Goal: Find specific fact

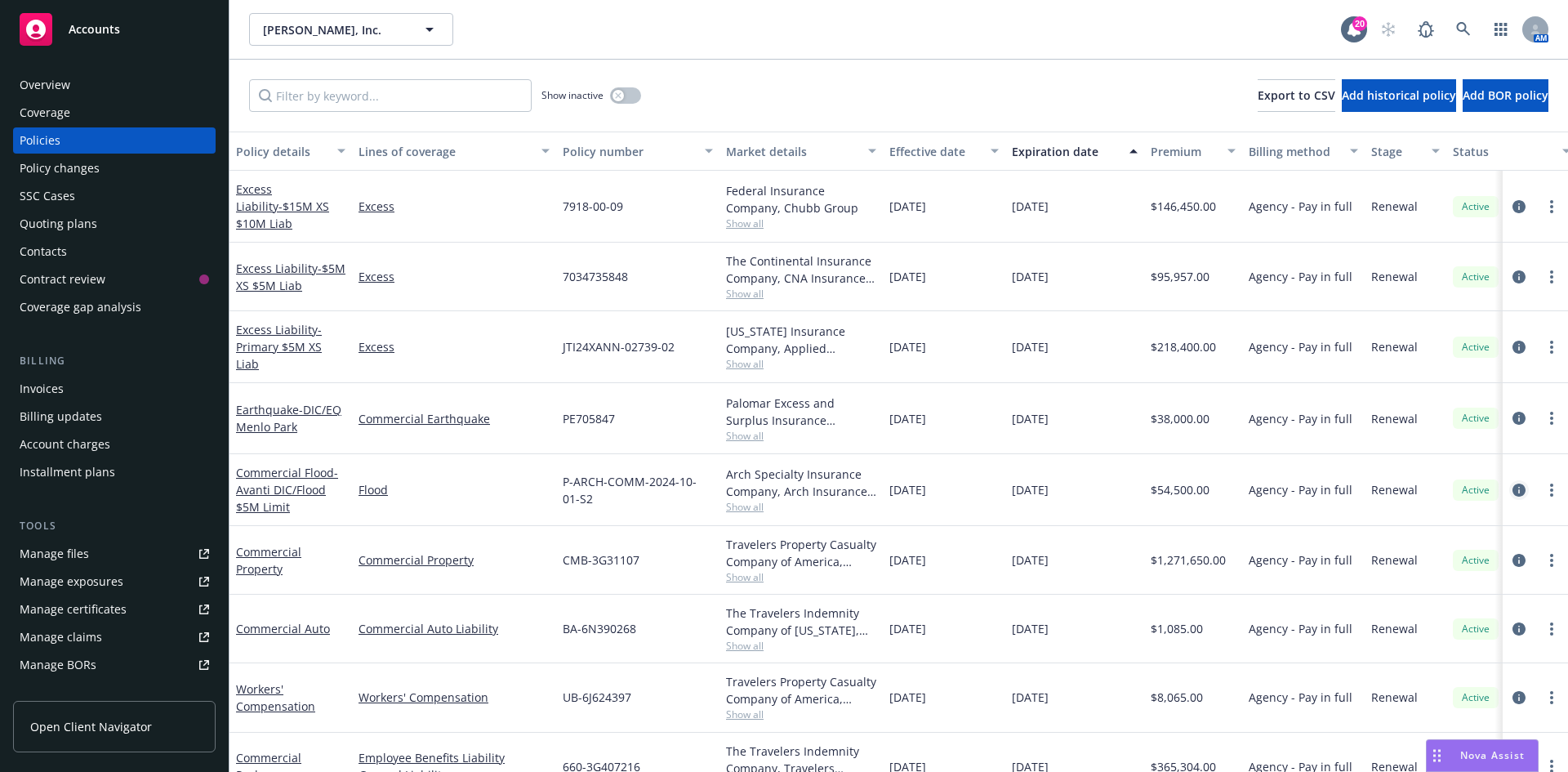
click at [1512, 488] on icon "circleInformation" at bounding box center [1518, 489] width 13 height 13
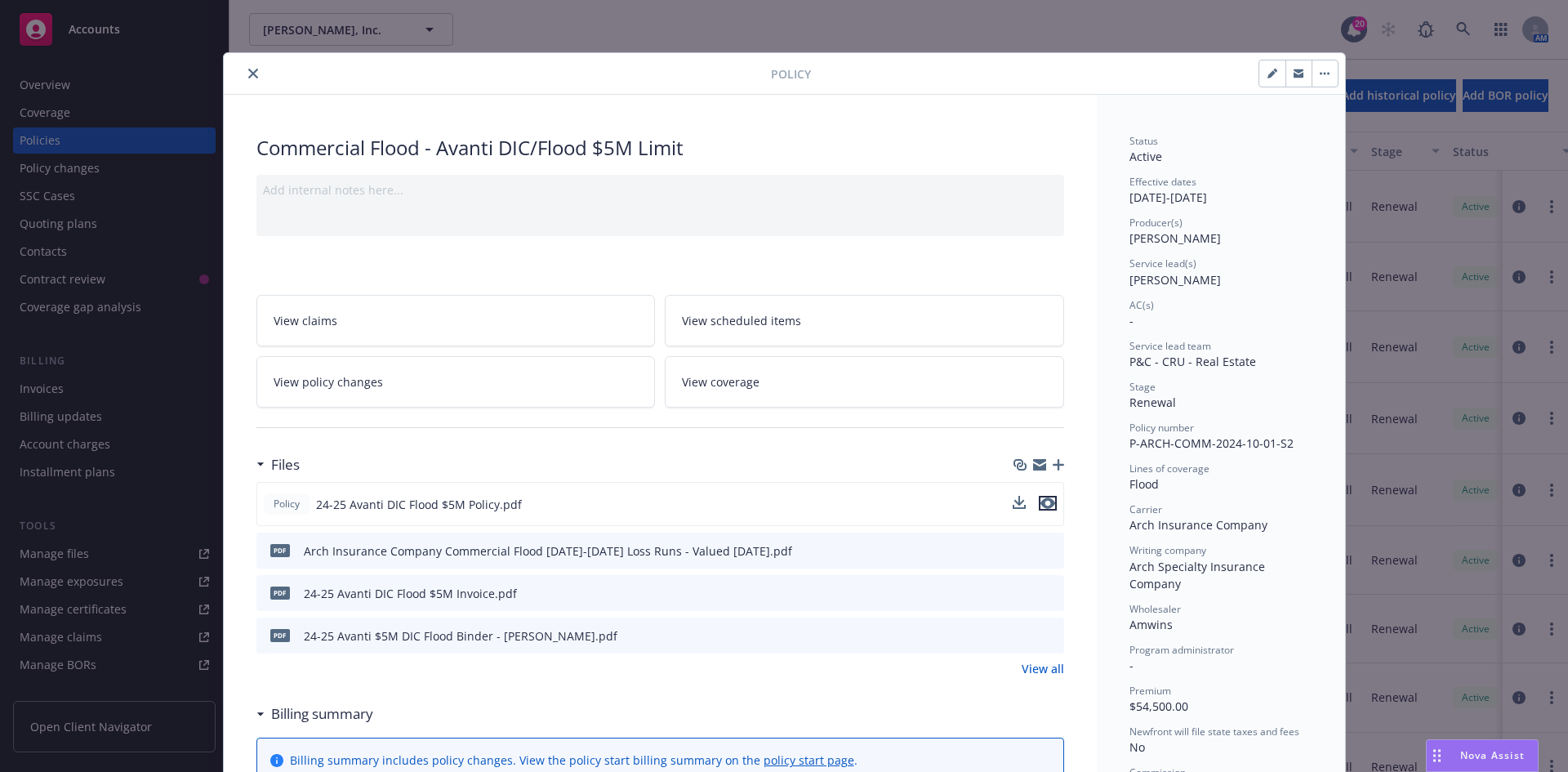
click at [1040, 501] on icon "preview file" at bounding box center [1047, 502] width 15 height 11
click at [248, 72] on icon "close" at bounding box center [253, 73] width 9 height 9
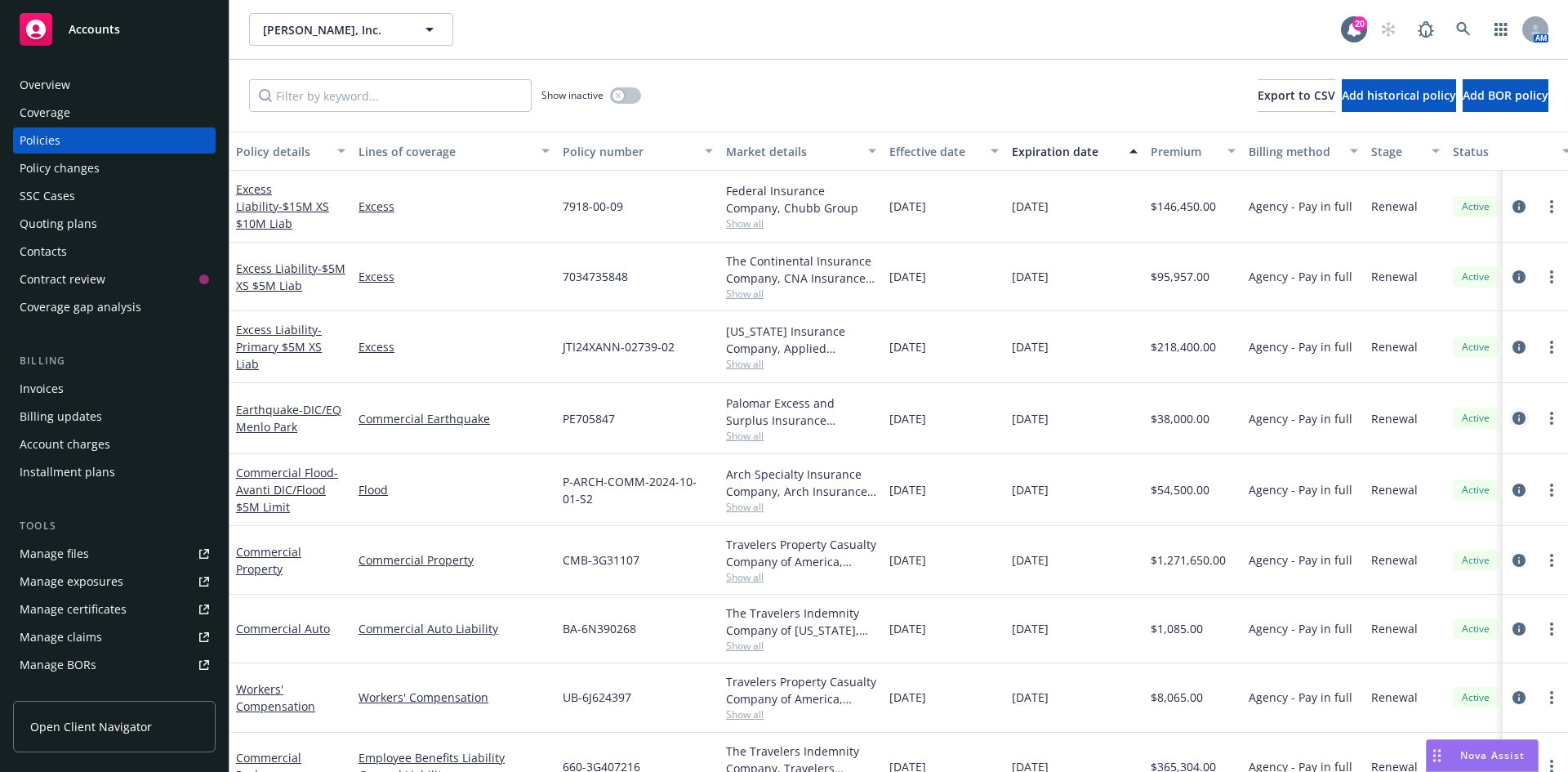
click at [1512, 415] on icon "circleInformation" at bounding box center [1518, 417] width 13 height 13
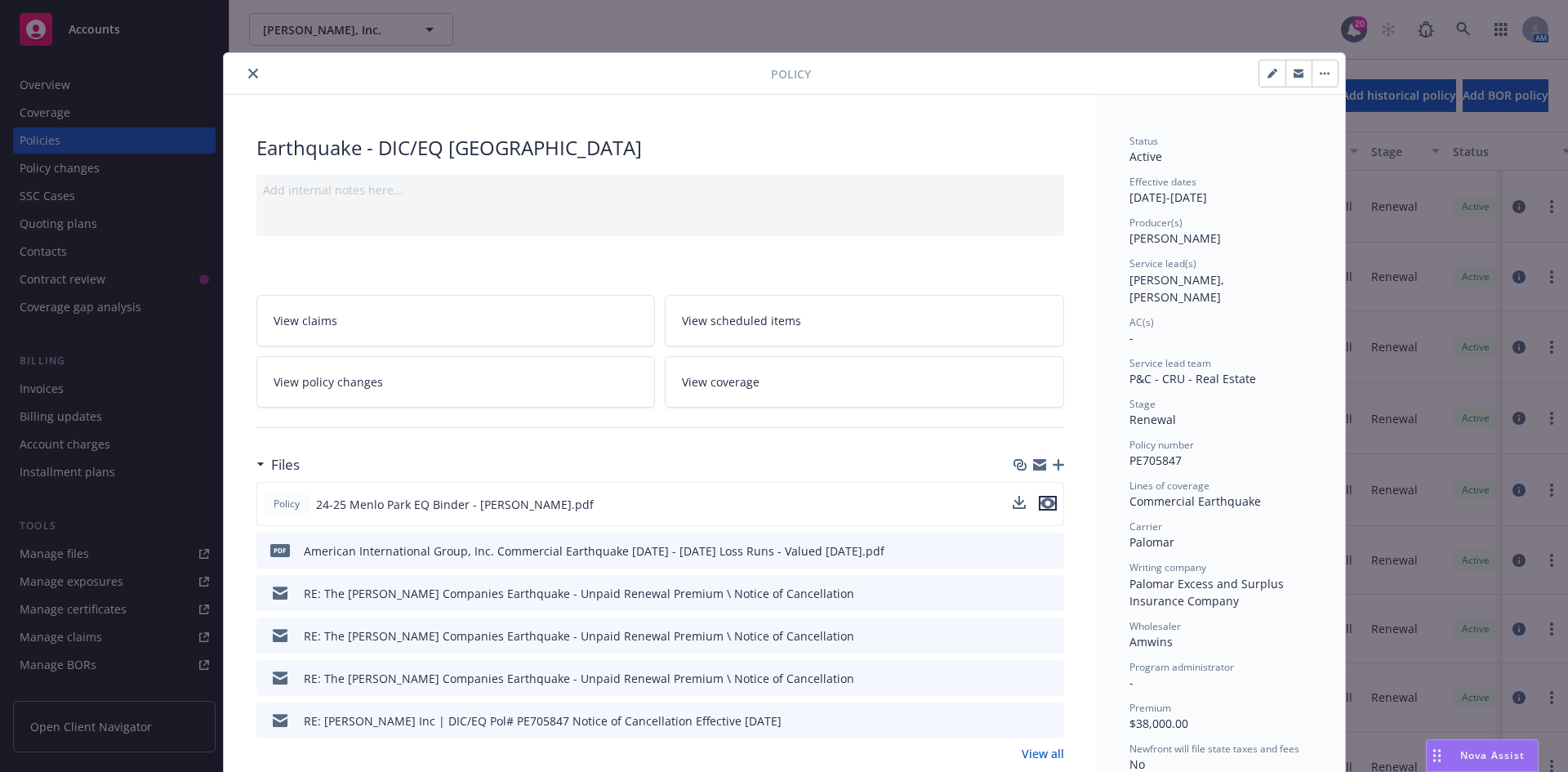
click at [1042, 503] on icon "preview file" at bounding box center [1047, 502] width 15 height 11
drag, startPoint x: 1178, startPoint y: 444, endPoint x: 1124, endPoint y: 446, distance: 54.0
click at [1129, 446] on div "Policy number PE705847" at bounding box center [1221, 453] width 183 height 31
copy span "PE705847"
click at [249, 74] on icon "close" at bounding box center [253, 73] width 9 height 9
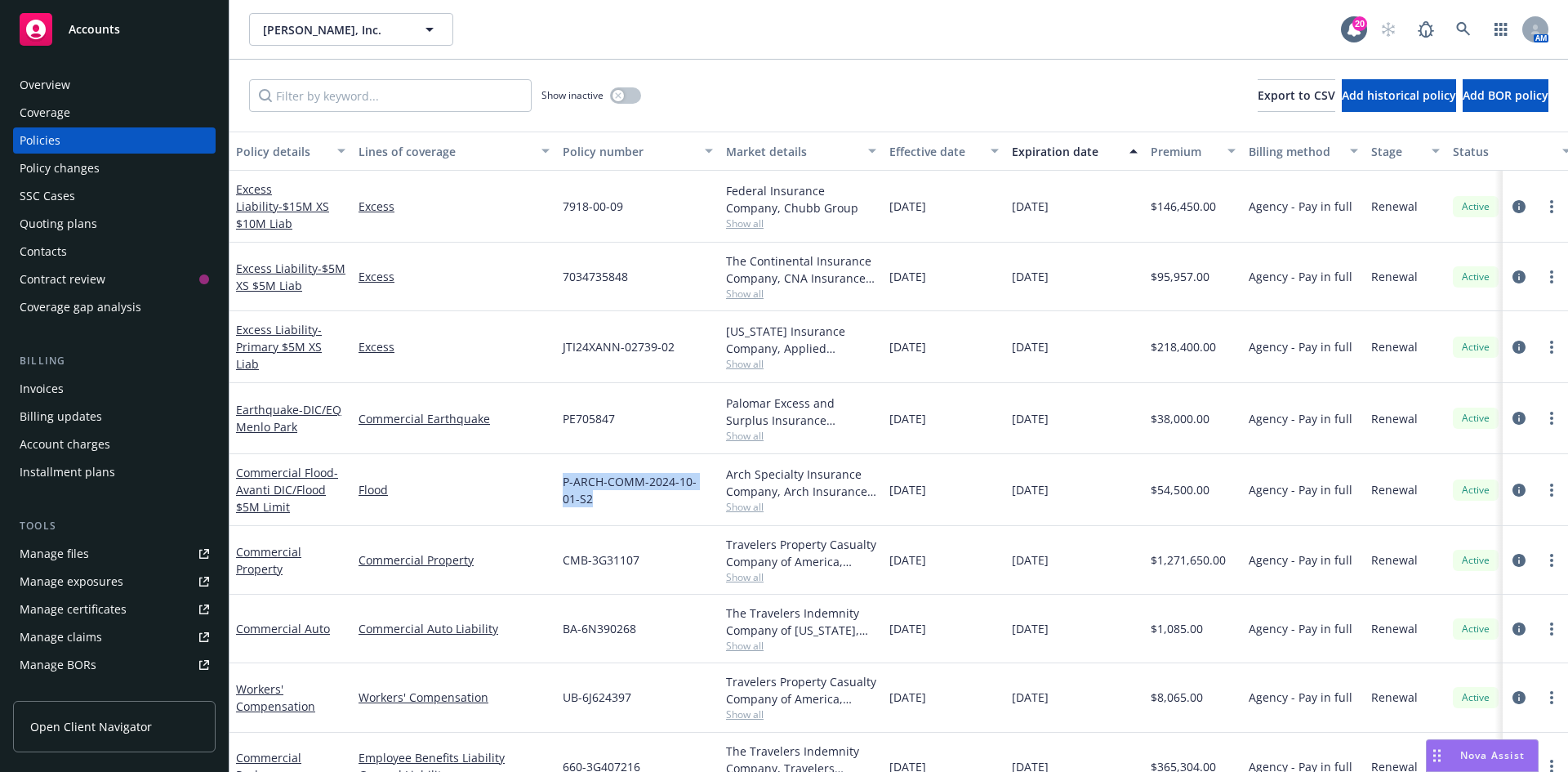
drag, startPoint x: 584, startPoint y: 499, endPoint x: 556, endPoint y: 482, distance: 32.8
click at [556, 482] on div "P-ARCH-COMM-2024-10-01-S2" at bounding box center [637, 490] width 164 height 72
copy span "P-ARCH-COMM-2024-10-01-S2"
